Goal: Task Accomplishment & Management: Use online tool/utility

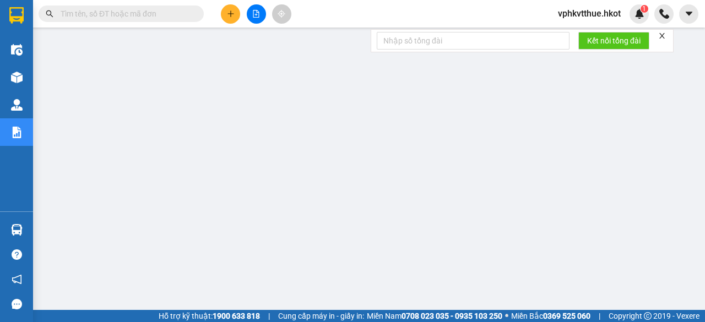
click at [90, 15] on input "text" at bounding box center [126, 14] width 130 height 12
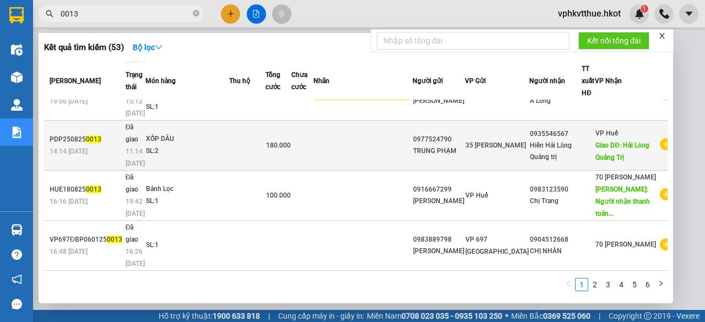
scroll to position [332, 0]
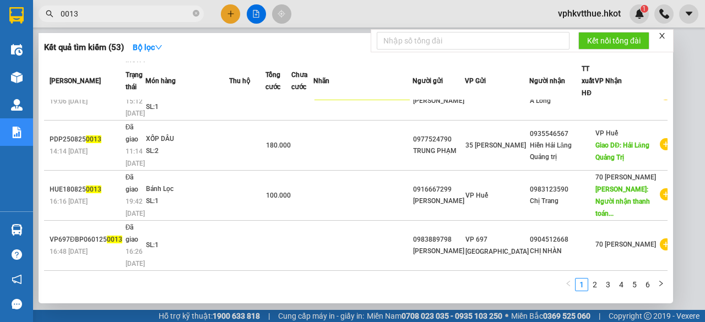
type input "0013"
click at [660, 36] on icon "close" at bounding box center [662, 36] width 8 height 8
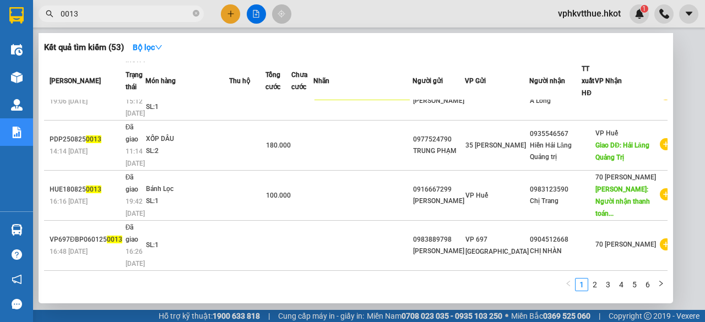
click at [673, 115] on div at bounding box center [352, 161] width 705 height 322
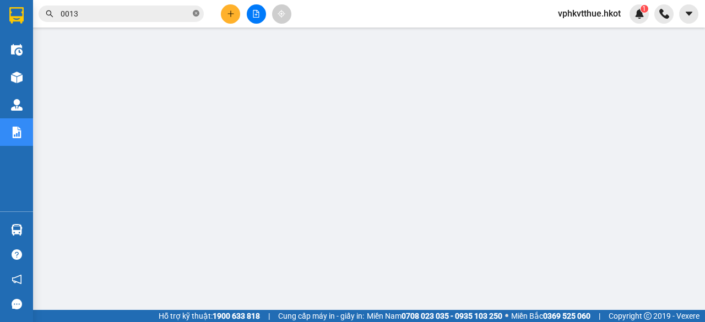
click at [194, 16] on icon "close-circle" at bounding box center [196, 13] width 7 height 7
click at [130, 15] on input "text" at bounding box center [126, 14] width 130 height 12
paste input "70NHH1209250108"
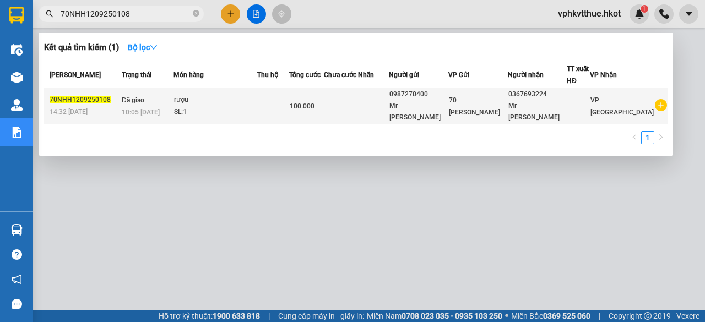
type input "70NHH1209250108"
click at [275, 103] on td at bounding box center [273, 106] width 32 height 36
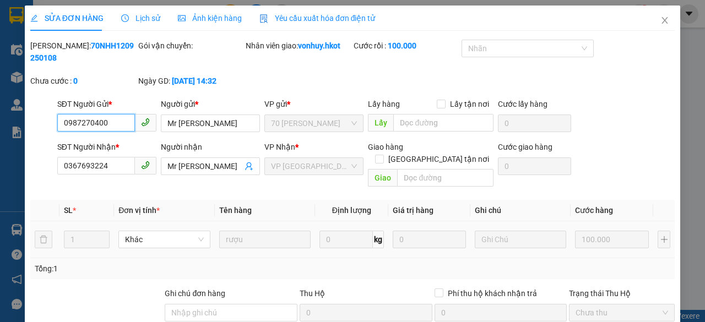
type input "0987270400"
type input "Mr [PERSON_NAME]"
type input "0367693224"
type input "Mr [PERSON_NAME]"
type input "100.000"
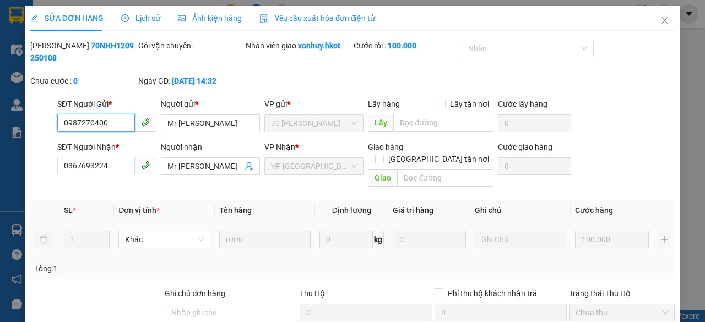
scroll to position [132, 0]
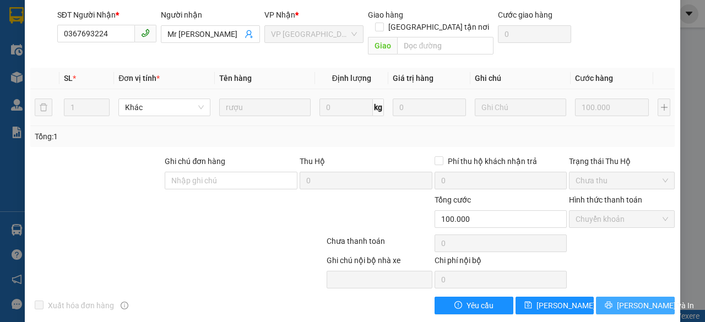
click at [610, 302] on icon "printer" at bounding box center [608, 305] width 7 height 7
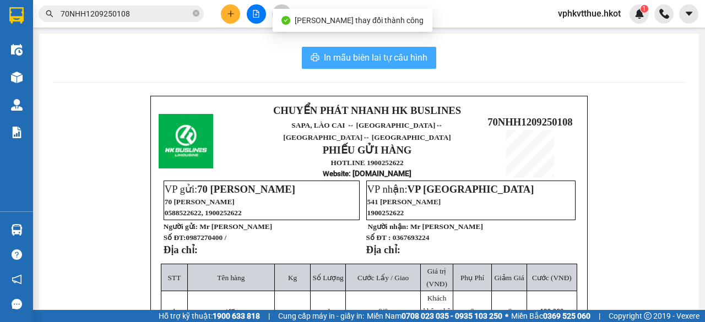
click at [354, 57] on span "In mẫu biên lai tự cấu hình" at bounding box center [376, 58] width 104 height 14
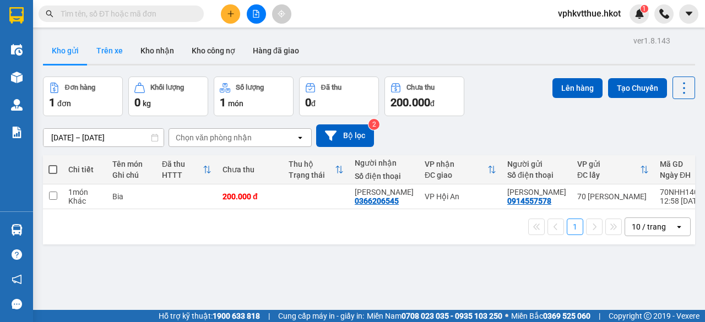
click at [107, 50] on button "Trên xe" at bounding box center [110, 50] width 44 height 26
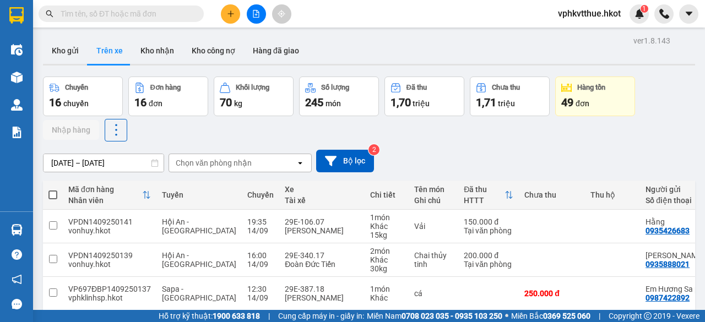
click at [82, 164] on div "ver 1.8.143 Kho gửi Trên xe Kho nhận Kho công nợ Hàng đã giao Chuyến 16 chuyến …" at bounding box center [369, 300] width 661 height 535
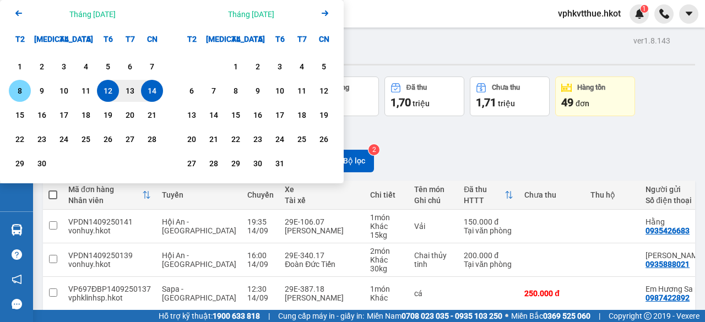
click at [19, 86] on div "8" at bounding box center [19, 90] width 15 height 13
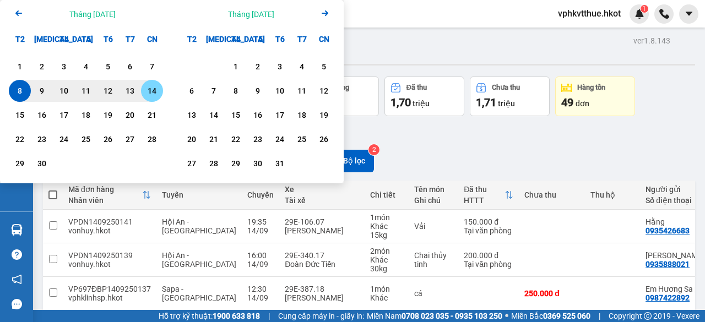
click at [156, 89] on div "14" at bounding box center [151, 90] width 15 height 13
type input "08/09/2025 – 14/09/2025"
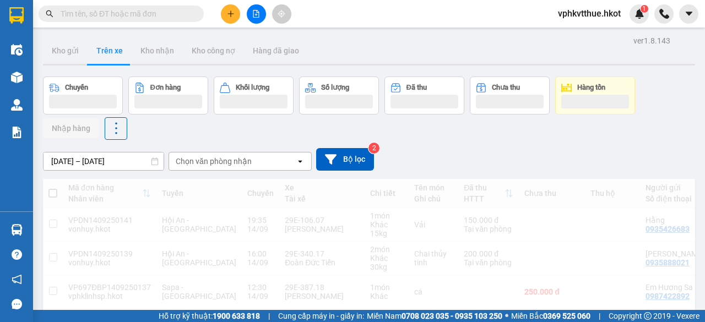
click at [215, 162] on div "Chọn văn phòng nhận" at bounding box center [214, 161] width 76 height 11
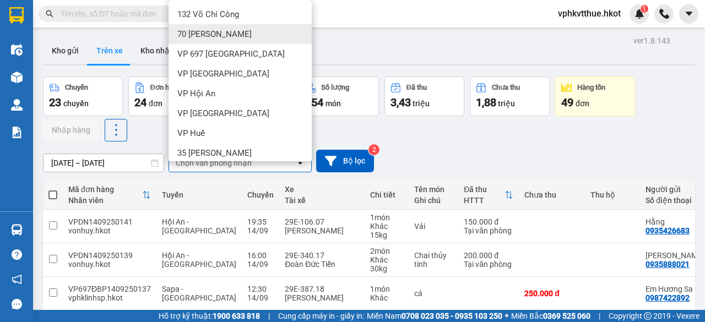
drag, startPoint x: 204, startPoint y: 39, endPoint x: 206, endPoint y: 46, distance: 7.5
click at [204, 39] on span "70 [PERSON_NAME]" at bounding box center [214, 34] width 74 height 11
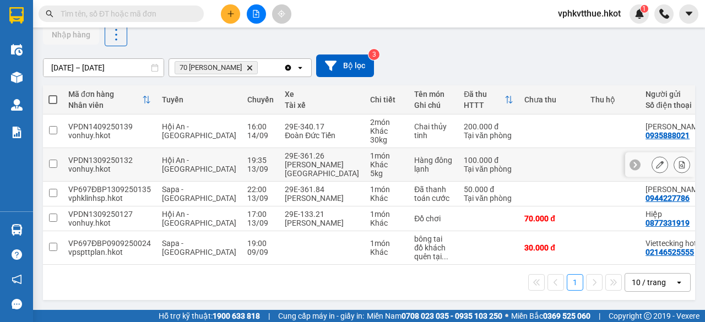
scroll to position [109, 0]
click at [247, 210] on div "17:00" at bounding box center [260, 214] width 26 height 9
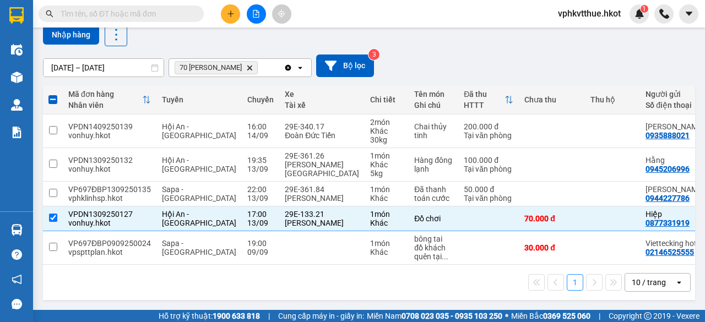
scroll to position [34, 0]
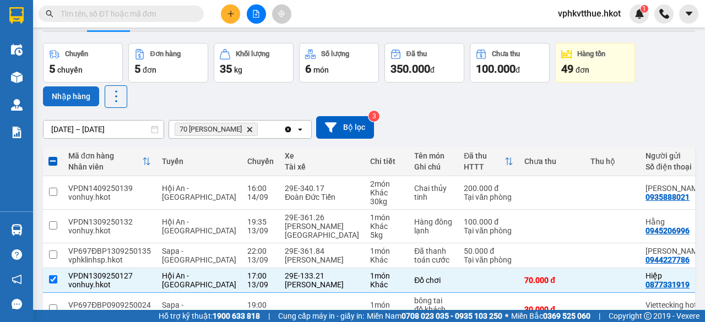
click at [74, 93] on button "Nhập hàng" at bounding box center [71, 96] width 56 height 20
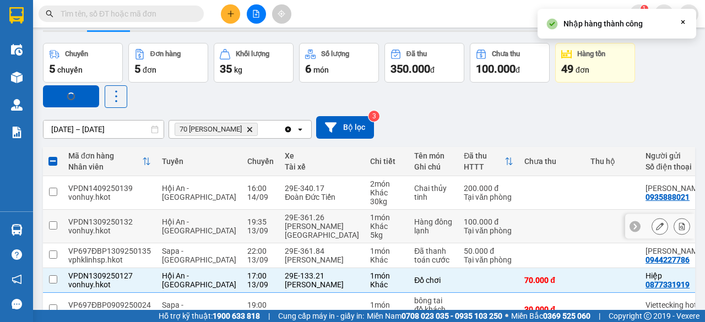
checkbox input "false"
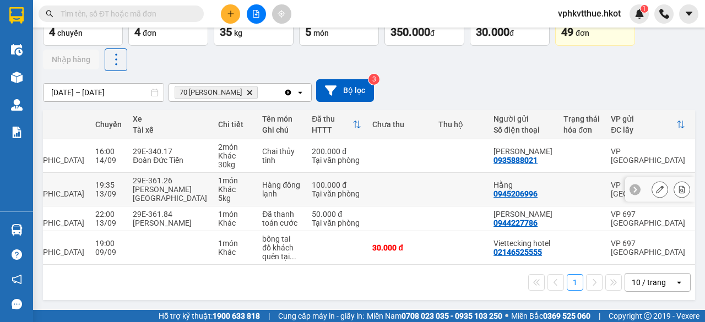
scroll to position [0, 0]
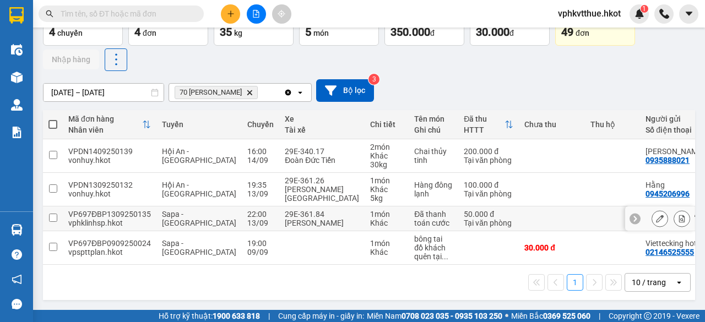
click at [167, 216] on span "Sapa - Hà Nội" at bounding box center [199, 219] width 74 height 18
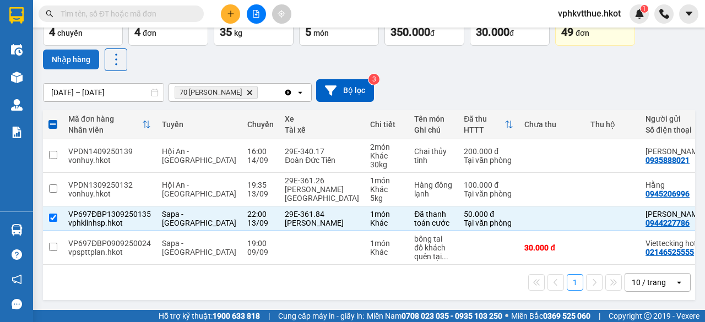
click at [70, 50] on button "Nhập hàng" at bounding box center [71, 60] width 56 height 20
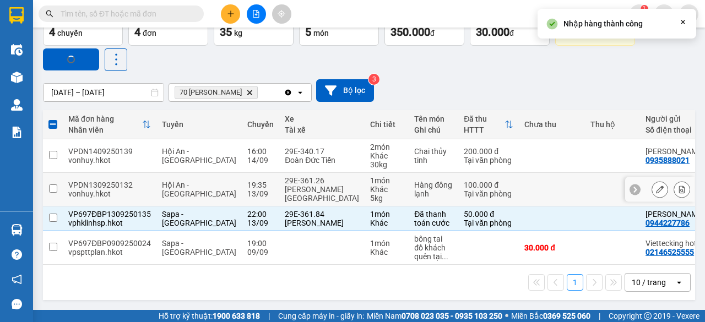
checkbox input "false"
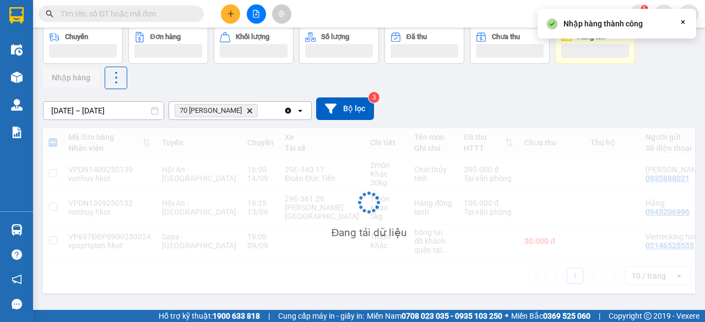
scroll to position [51, 0]
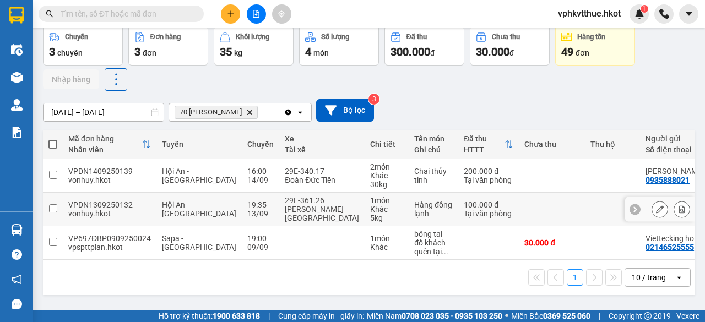
click at [247, 208] on div "19:35" at bounding box center [260, 204] width 26 height 9
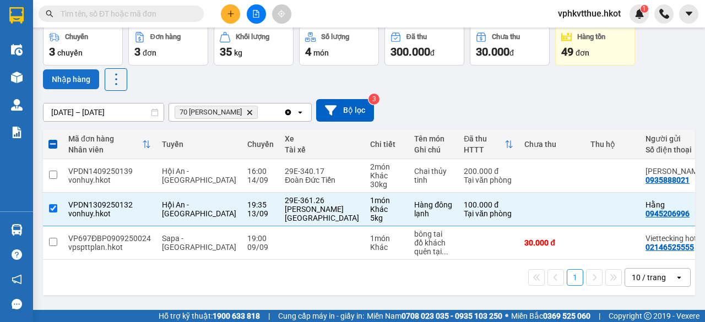
click at [59, 79] on button "Nhập hàng" at bounding box center [71, 79] width 56 height 20
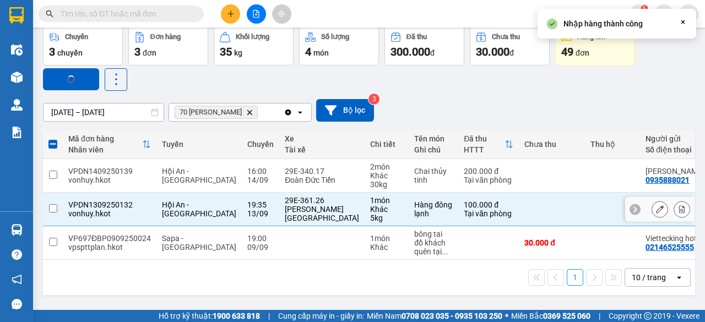
checkbox input "false"
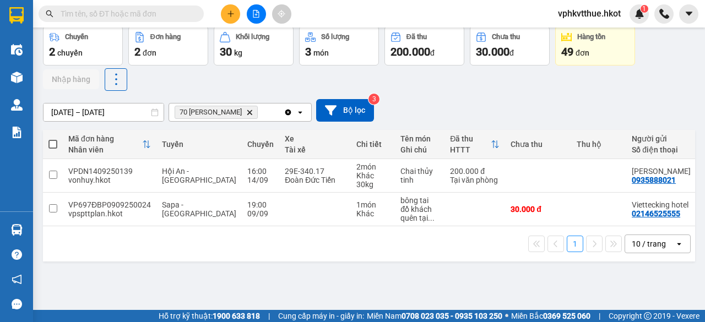
scroll to position [0, 0]
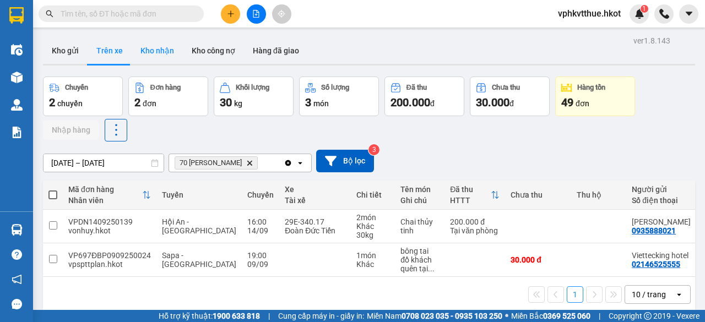
click at [160, 44] on button "Kho nhận" at bounding box center [157, 50] width 51 height 26
type input "[DATE] – [DATE]"
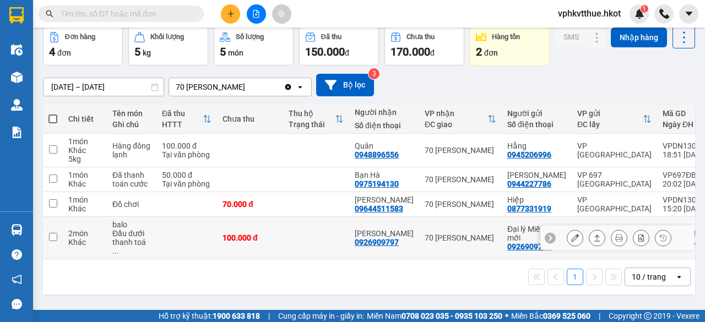
scroll to position [0, 255]
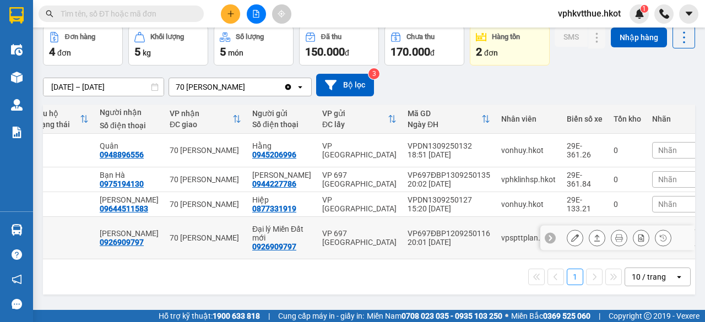
click at [231, 238] on div "70 [PERSON_NAME]" at bounding box center [206, 238] width 72 height 9
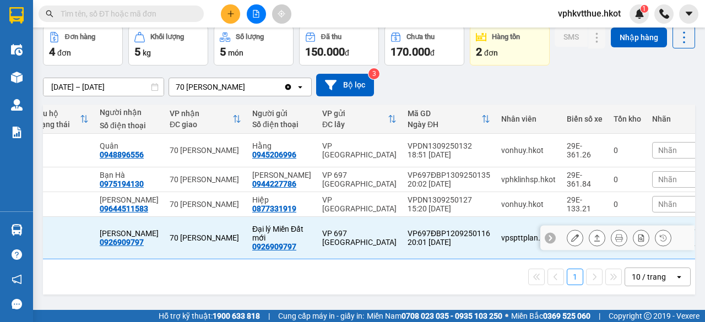
checkbox input "true"
click at [594, 241] on icon at bounding box center [597, 238] width 6 height 7
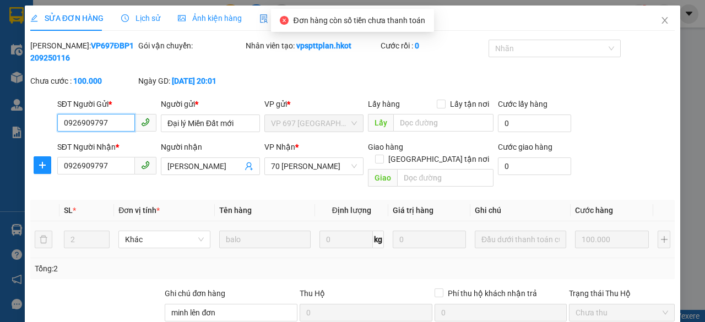
type input "0926909797"
type input "Đại lý Miền Đất mới"
type input "0926909797"
type input "eve bork"
type input "minh lên đơn"
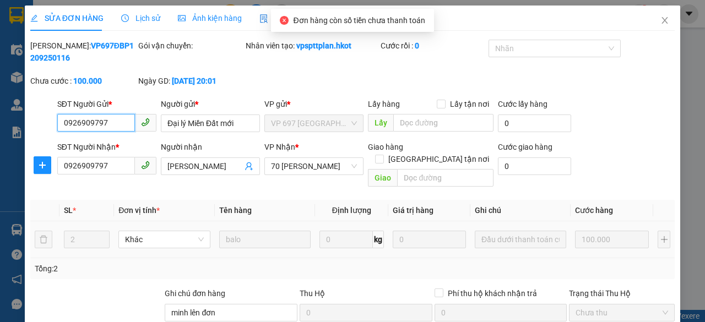
type input "100.000"
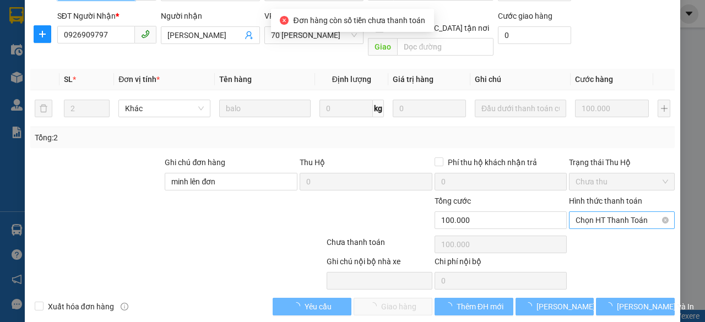
scroll to position [132, 0]
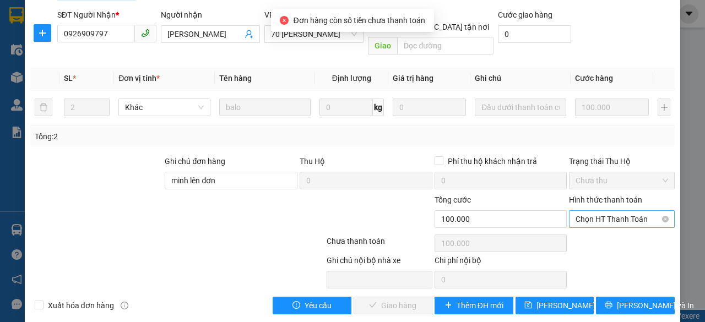
click at [593, 223] on span "Chọn HT Thanh Toán" at bounding box center [622, 219] width 93 height 17
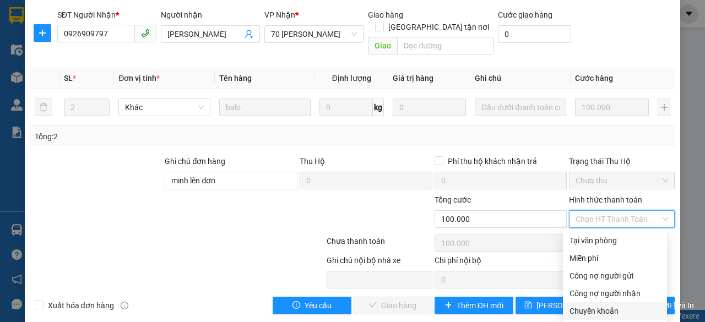
click at [599, 309] on div "Chuyển khoản" at bounding box center [615, 311] width 91 height 12
type input "0"
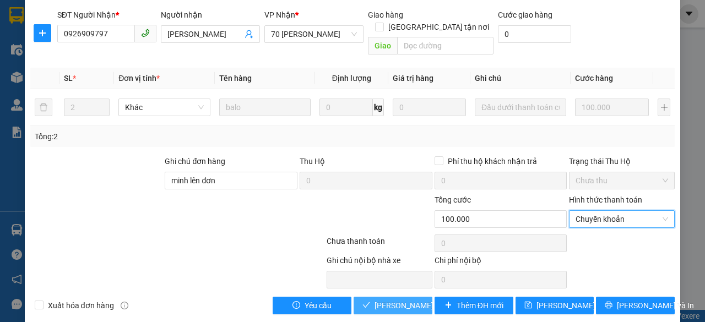
click at [379, 302] on span "Lưu và Giao hàng" at bounding box center [428, 306] width 106 height 12
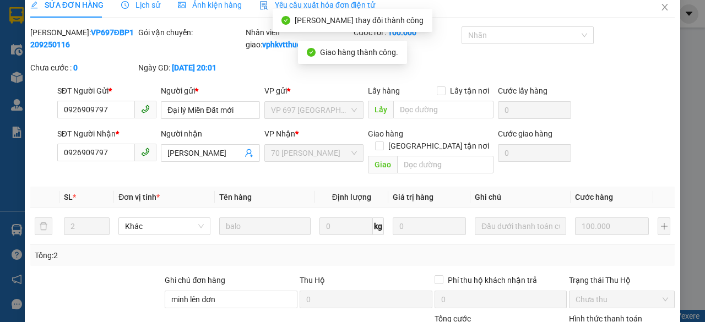
scroll to position [0, 0]
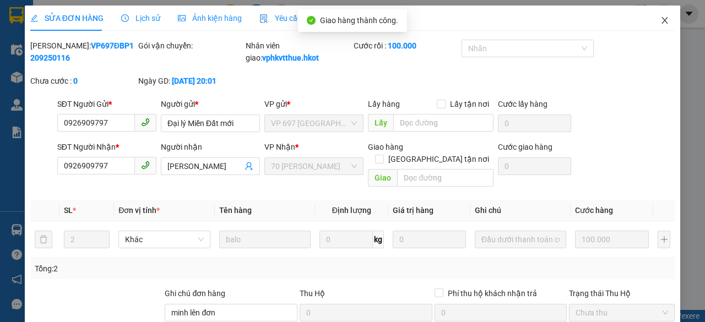
click at [660, 21] on icon "close" at bounding box center [664, 20] width 9 height 9
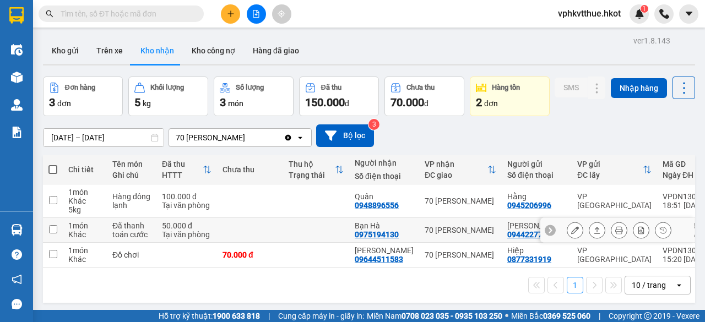
click at [300, 243] on td at bounding box center [316, 230] width 66 height 25
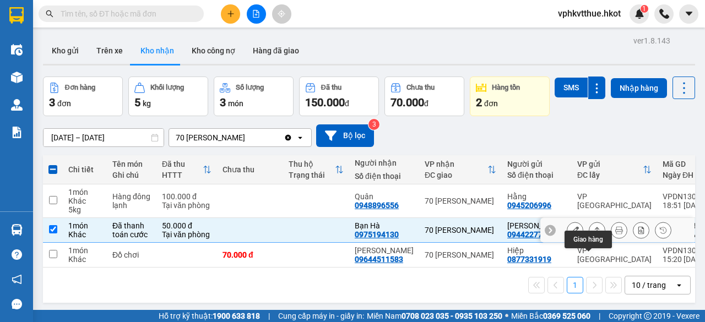
click at [593, 234] on icon at bounding box center [597, 230] width 8 height 8
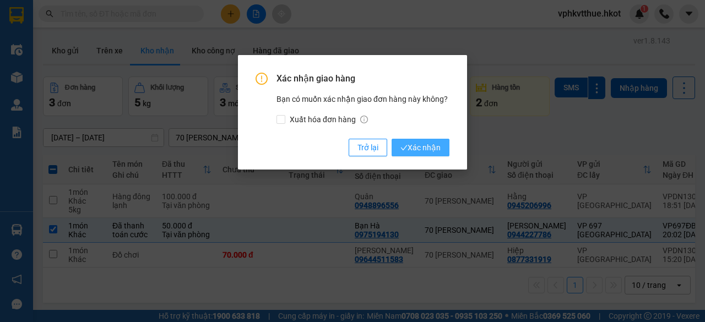
click at [424, 147] on span "Xác nhận" at bounding box center [420, 148] width 40 height 12
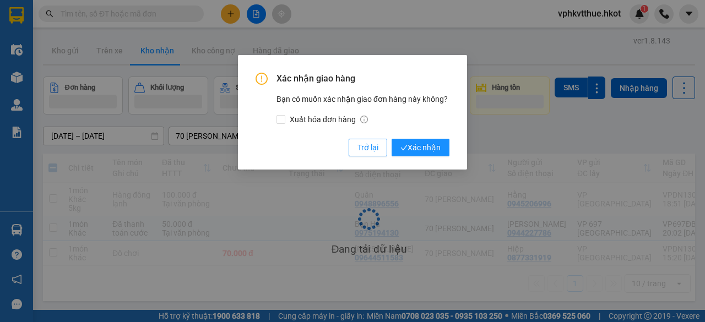
checkbox input "false"
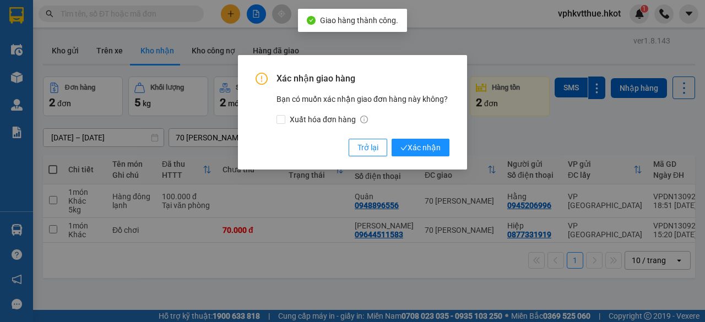
click at [339, 227] on div "Xác nhận giao hàng Bạn có muốn xác nhận giao đơn hàng này không? Xuất hóa đơn h…" at bounding box center [352, 161] width 705 height 322
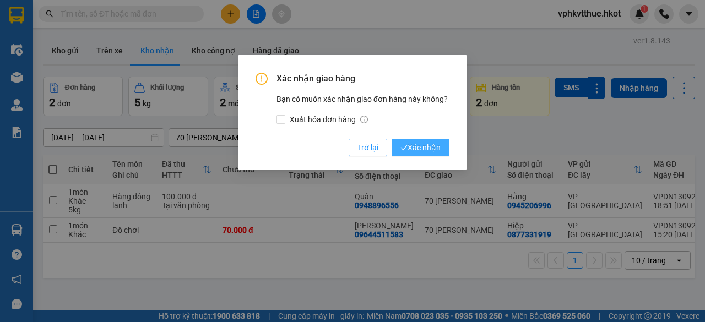
click at [412, 148] on span "Xác nhận" at bounding box center [420, 148] width 40 height 12
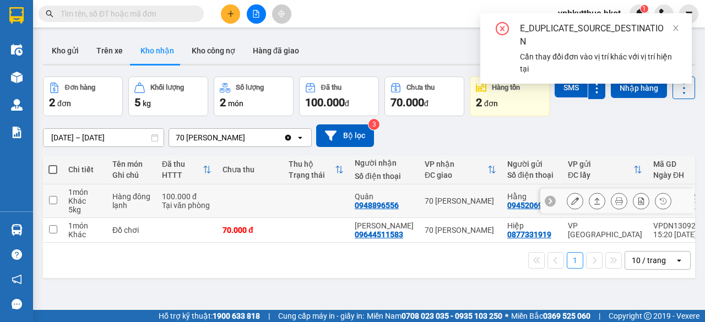
click at [314, 218] on td at bounding box center [316, 202] width 66 height 34
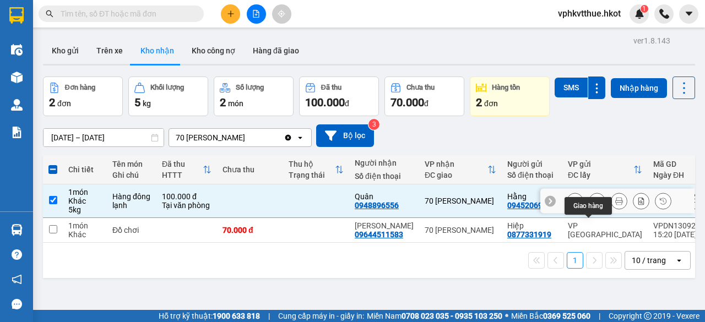
click at [593, 205] on icon at bounding box center [597, 201] width 8 height 8
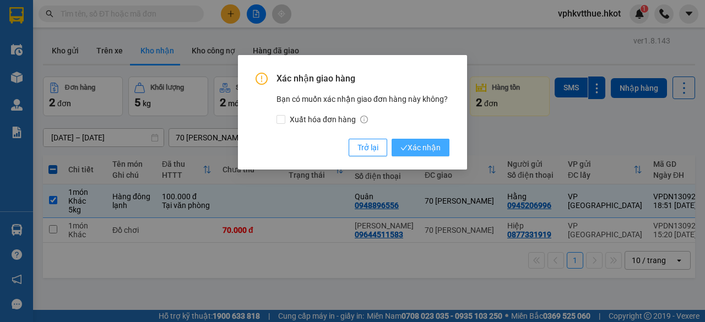
click at [424, 145] on span "Xác nhận" at bounding box center [420, 148] width 40 height 12
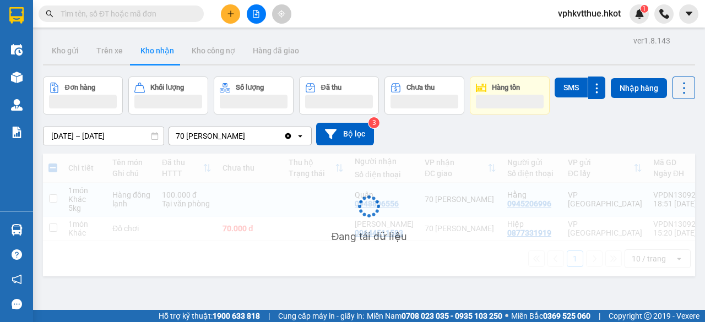
checkbox input "false"
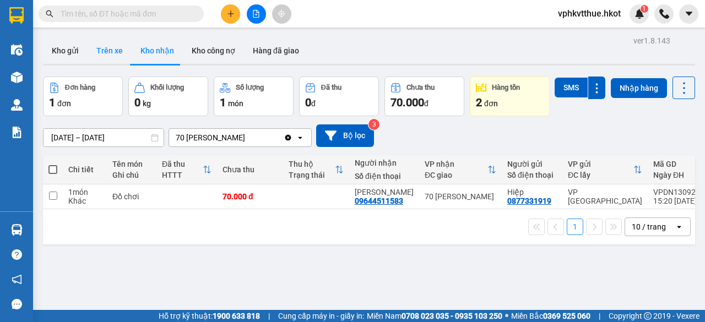
click at [110, 50] on button "Trên xe" at bounding box center [110, 50] width 44 height 26
type input "08/09/2025 – 14/09/2025"
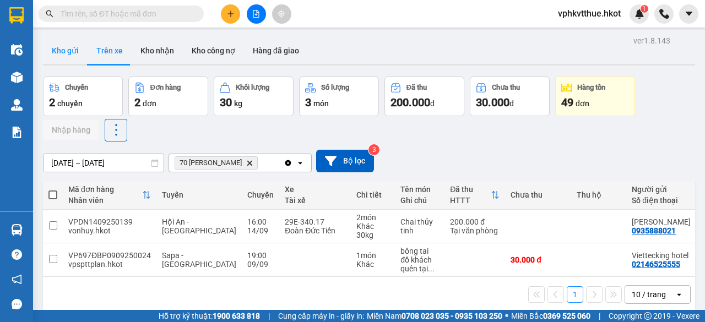
click at [63, 53] on button "Kho gửi" at bounding box center [65, 50] width 45 height 26
